Goal: Obtain resource: Download file/media

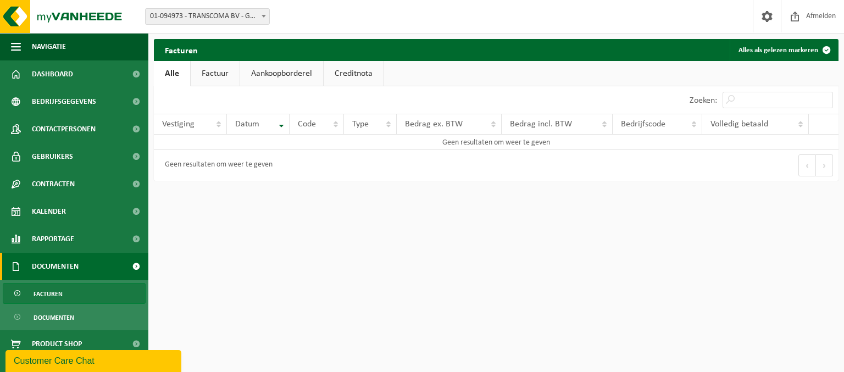
click at [51, 298] on span "Facturen" at bounding box center [48, 293] width 29 height 21
click at [44, 294] on span "Facturen" at bounding box center [48, 293] width 29 height 21
click at [47, 292] on span "Facturen" at bounding box center [48, 293] width 29 height 21
click at [205, 76] on link "Factuur" at bounding box center [215, 73] width 49 height 25
click at [270, 73] on link "Aankoopborderel" at bounding box center [282, 73] width 83 height 25
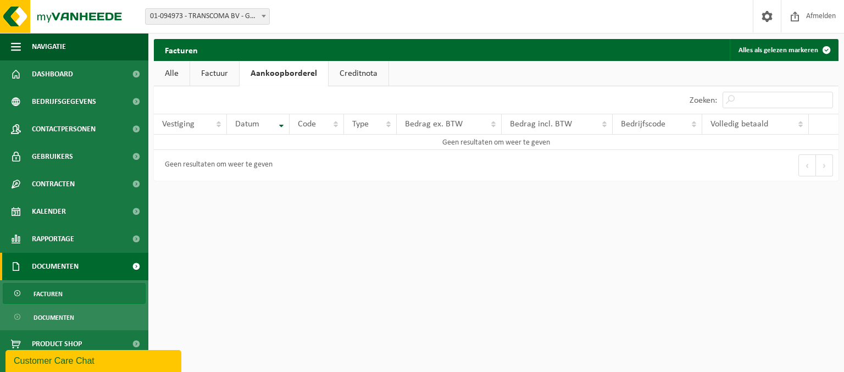
click at [353, 71] on link "Creditnota" at bounding box center [358, 73] width 60 height 25
click at [65, 320] on span "Documenten" at bounding box center [54, 317] width 41 height 21
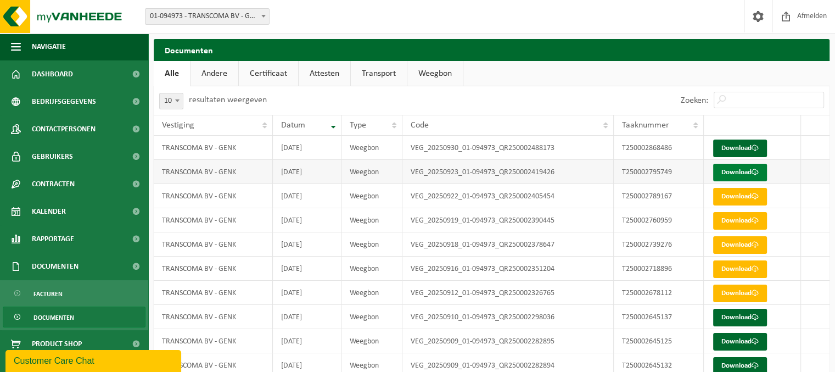
click at [757, 172] on span at bounding box center [755, 172] width 7 height 7
click at [757, 147] on span at bounding box center [755, 147] width 7 height 7
